Goal: Task Accomplishment & Management: Manage account settings

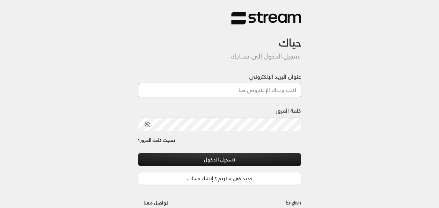
click at [291, 84] on input "عنوان البريد الإلكتروني" at bounding box center [219, 90] width 163 height 14
type input "[EMAIL_ADDRESS][DOMAIN_NAME]"
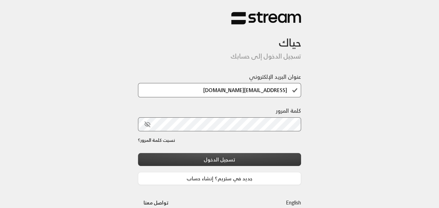
click at [264, 155] on button "تسجيل الدخول" at bounding box center [219, 159] width 163 height 13
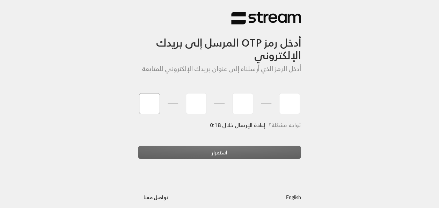
type input "7"
type input "8"
type input "7"
type input "4"
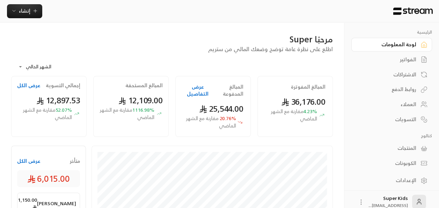
click at [35, 162] on button "عرض الكل" at bounding box center [28, 160] width 23 height 7
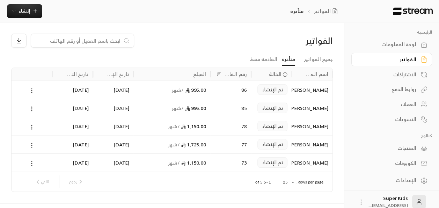
click at [394, 45] on div "لوحة المعلومات" at bounding box center [388, 44] width 56 height 7
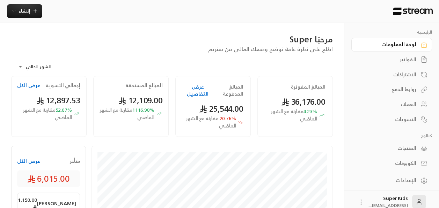
click at [407, 63] on div "الفواتير" at bounding box center [388, 59] width 56 height 7
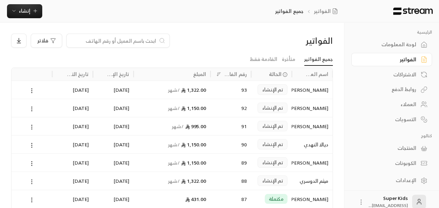
click at [33, 181] on icon at bounding box center [32, 181] width 6 height 6
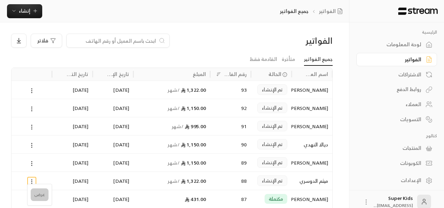
click at [45, 198] on li "عرض" at bounding box center [40, 194] width 18 height 13
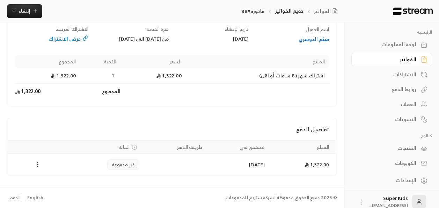
scroll to position [86, 0]
click at [410, 47] on div "لوحة المعلومات" at bounding box center [388, 44] width 56 height 7
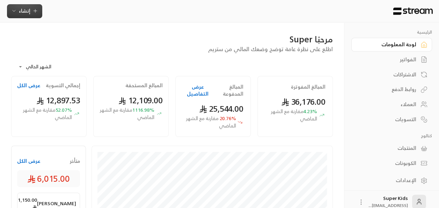
click at [26, 13] on span "إنشاء" at bounding box center [25, 10] width 12 height 9
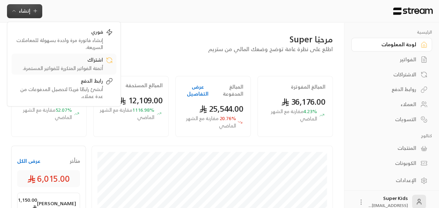
click at [93, 63] on div "اشتراك" at bounding box center [59, 60] width 88 height 8
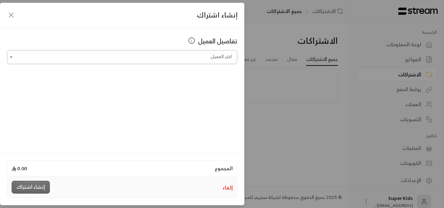
click at [201, 56] on input "اختر العميل" at bounding box center [122, 57] width 231 height 12
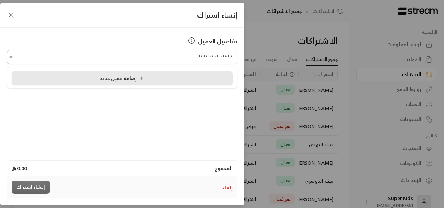
click at [145, 85] on li "إضافة عميل جديد" at bounding box center [122, 78] width 221 height 14
type input "**********"
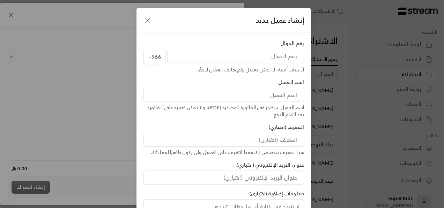
click at [274, 53] on input "tel" at bounding box center [235, 56] width 137 height 14
type input "542599025"
click at [268, 97] on input at bounding box center [224, 95] width 161 height 14
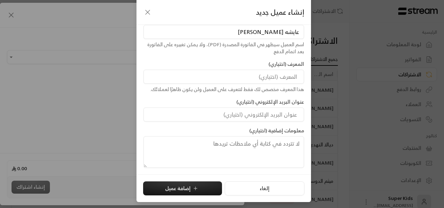
scroll to position [56, 0]
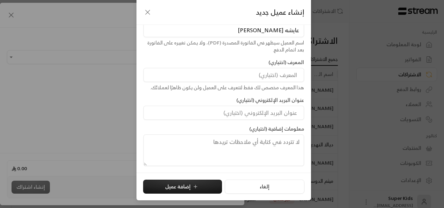
click at [293, 30] on input "عايشه [PERSON_NAME]" at bounding box center [224, 30] width 161 height 14
type input "[PERSON_NAME]"
click at [196, 183] on icon "submit" at bounding box center [196, 186] width 6 height 6
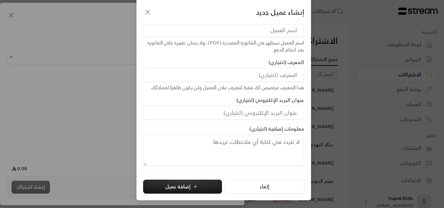
type input "**********"
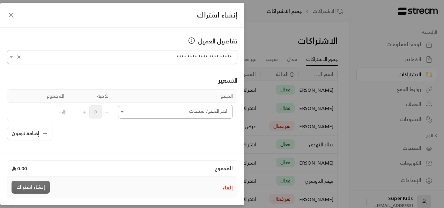
click at [124, 112] on icon "Open" at bounding box center [122, 111] width 7 height 7
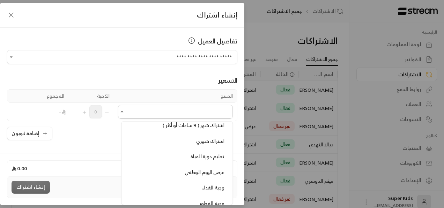
scroll to position [233, 0]
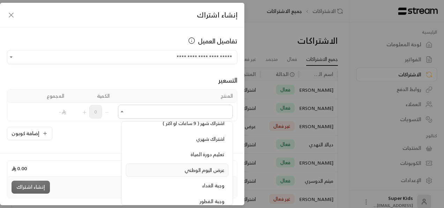
click at [206, 166] on span "عرض اليوم الوطني" at bounding box center [205, 169] width 40 height 9
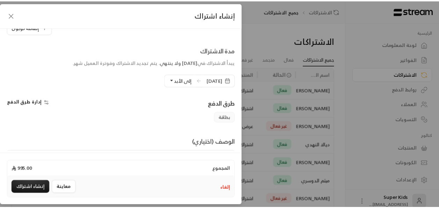
scroll to position [130, 0]
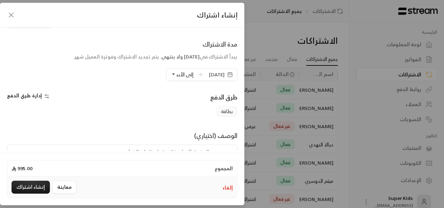
click at [209, 74] on span "[DATE]" at bounding box center [217, 74] width 16 height 7
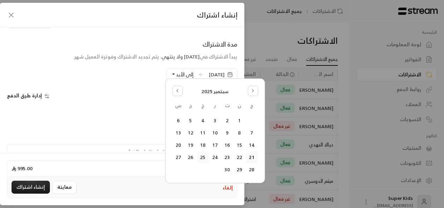
click at [204, 159] on button "25" at bounding box center [203, 157] width 12 height 12
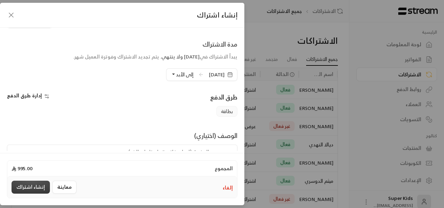
click at [38, 186] on button "إنشاء اشتراك" at bounding box center [31, 186] width 38 height 13
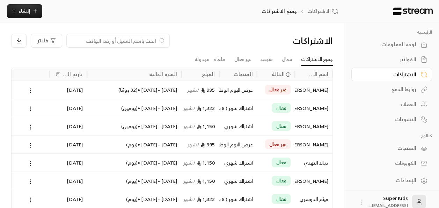
click at [31, 88] on circle at bounding box center [30, 88] width 1 height 1
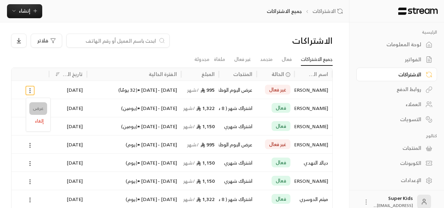
click at [36, 106] on link "عرض" at bounding box center [38, 108] width 18 height 13
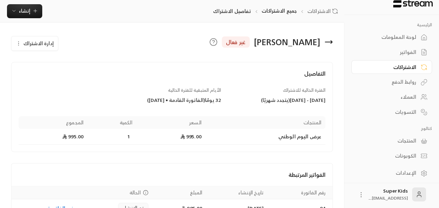
scroll to position [41, 0]
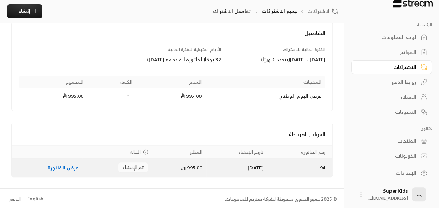
click at [63, 166] on link "عرض الفاتورة" at bounding box center [63, 167] width 31 height 9
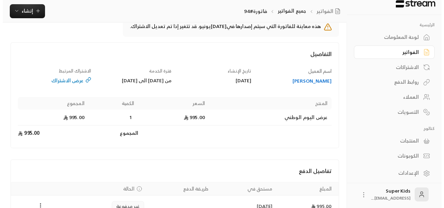
scroll to position [86, 0]
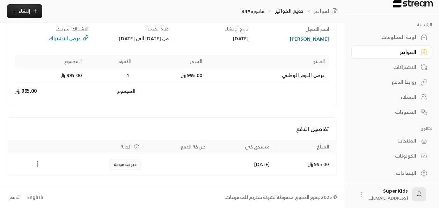
click at [38, 163] on icon "Payments" at bounding box center [37, 163] width 7 height 7
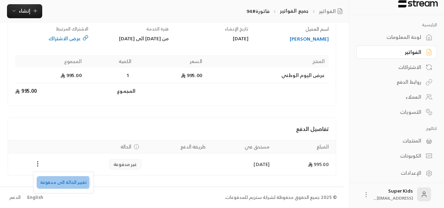
click at [56, 182] on li "تغيير الحالة الى مدفوعة" at bounding box center [64, 182] width 54 height 13
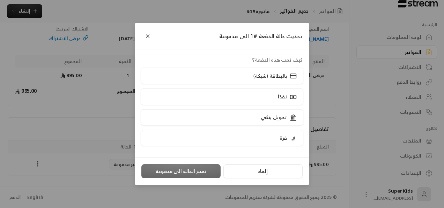
scroll to position [79, 0]
click at [246, 93] on label "نقدًا" at bounding box center [222, 96] width 163 height 16
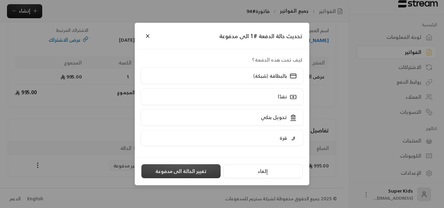
click at [182, 171] on button "تغيير الحالة الى مدفوعة" at bounding box center [180, 171] width 79 height 14
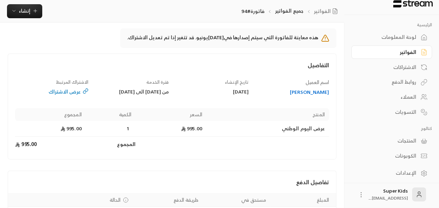
scroll to position [86, 0]
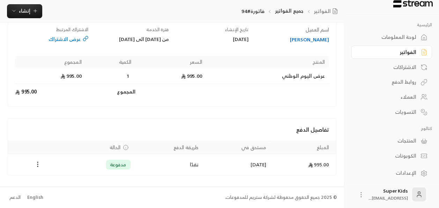
click at [397, 38] on div "لوحة المعلومات" at bounding box center [388, 37] width 56 height 7
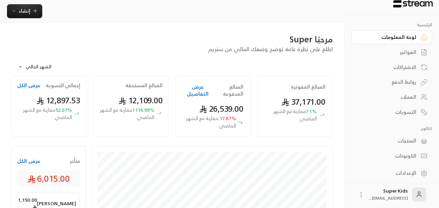
drag, startPoint x: 244, startPoint y: 143, endPoint x: 240, endPoint y: 144, distance: 4.4
click at [22, 159] on button "عرض الكل" at bounding box center [28, 160] width 23 height 7
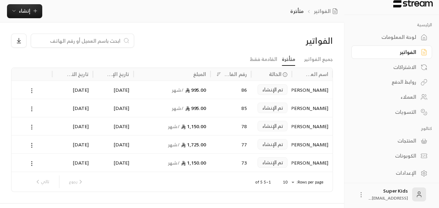
click at [31, 89] on icon at bounding box center [32, 90] width 6 height 6
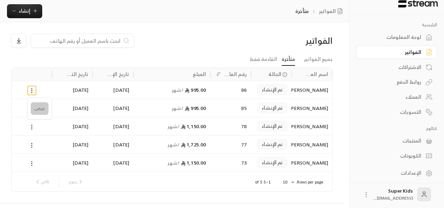
click at [42, 108] on li "عرض" at bounding box center [40, 108] width 18 height 13
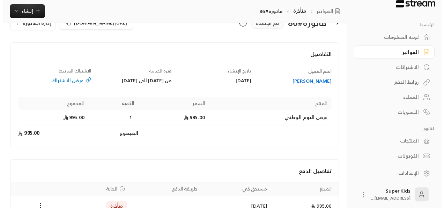
scroll to position [66, 0]
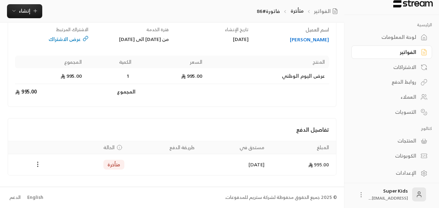
click at [38, 163] on icon "Payments" at bounding box center [37, 163] width 7 height 7
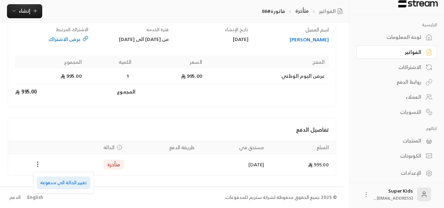
click at [57, 181] on li "تغيير الحالة الى مدفوعة" at bounding box center [64, 182] width 54 height 13
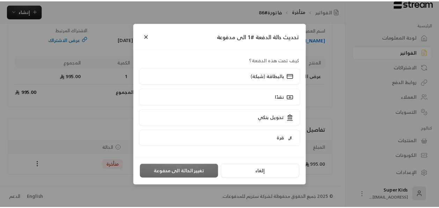
scroll to position [59, 0]
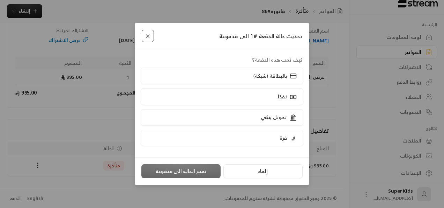
click at [149, 37] on button "Close" at bounding box center [148, 36] width 12 height 12
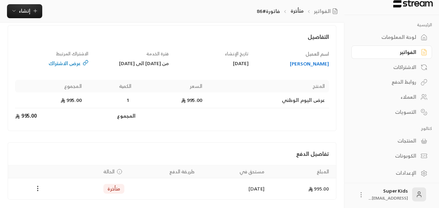
scroll to position [0, 0]
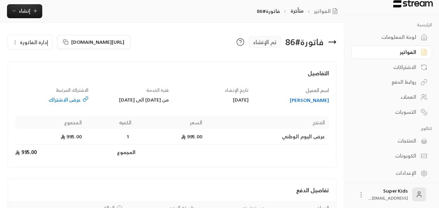
click at [36, 42] on span "إدارة الفاتورة" at bounding box center [34, 42] width 28 height 9
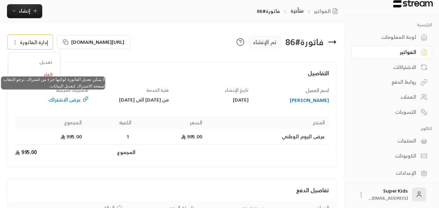
click at [45, 64] on span "تعديل" at bounding box center [34, 62] width 43 height 13
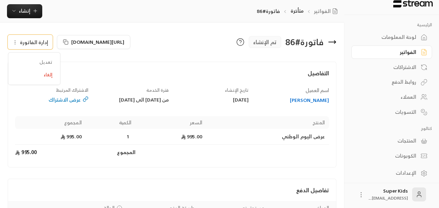
click at [73, 99] on div "عرض الاشتراك" at bounding box center [51, 99] width 73 height 7
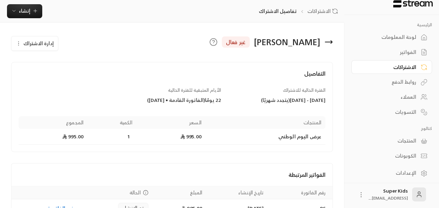
scroll to position [41, 0]
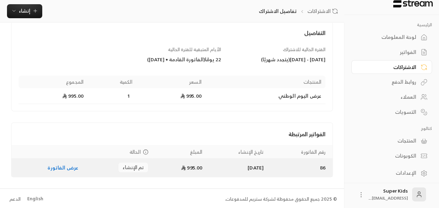
click at [61, 163] on link "عرض الفاتورة" at bounding box center [63, 167] width 31 height 9
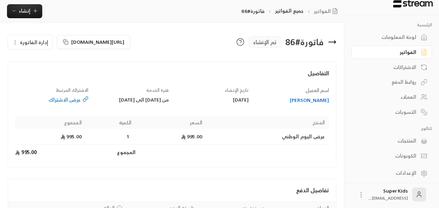
click at [36, 41] on span "إدارة الفاتورة" at bounding box center [34, 42] width 28 height 9
click at [61, 99] on div "عرض الاشتراك" at bounding box center [51, 99] width 73 height 7
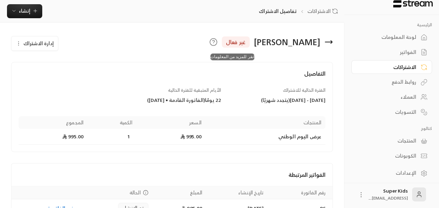
click at [218, 43] on icon at bounding box center [213, 42] width 8 height 8
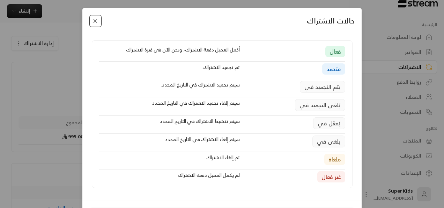
click at [96, 23] on button "Close" at bounding box center [95, 21] width 12 height 12
